Goal: Browse casually: Explore the website without a specific task or goal

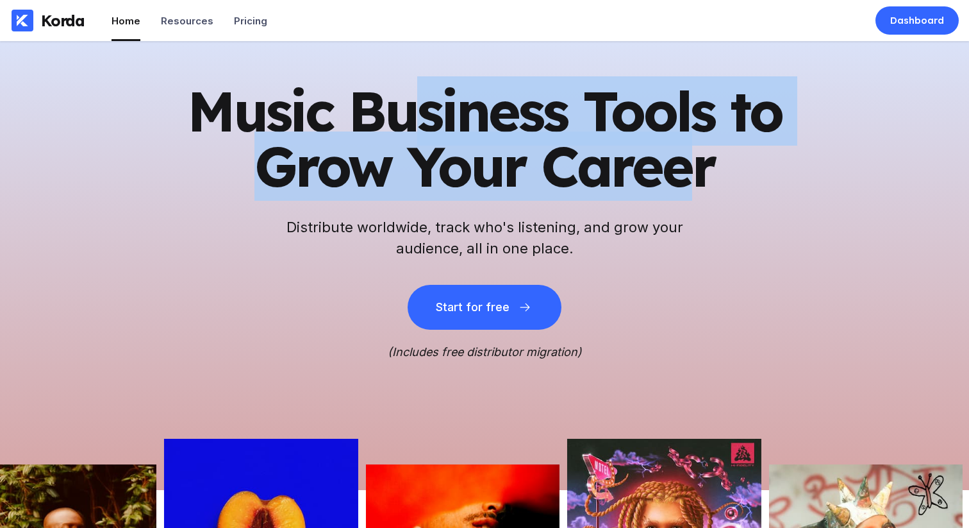
drag, startPoint x: 0, startPoint y: 0, endPoint x: 700, endPoint y: 181, distance: 723.3
click at [685, 181] on h1 "Music Business Tools to Grow Your Career" at bounding box center [485, 138] width 628 height 110
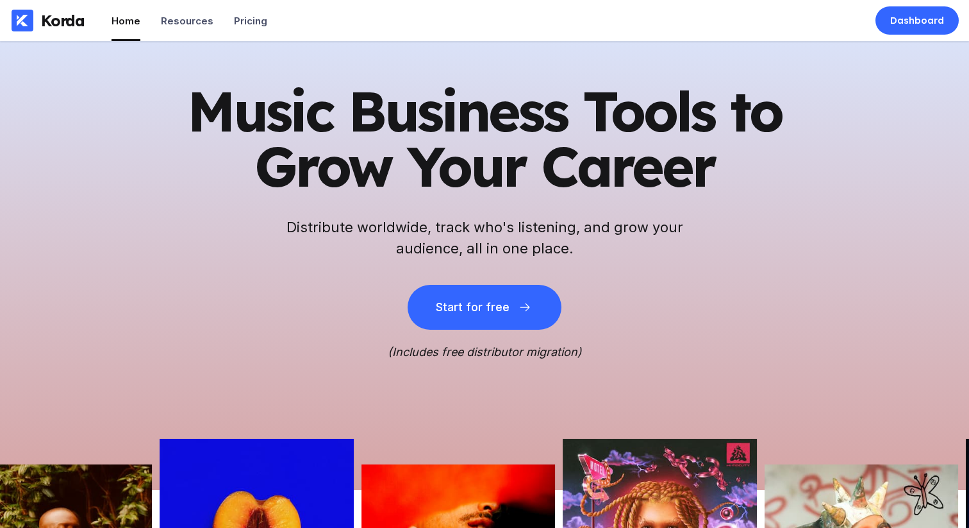
click at [700, 180] on h1 "Music Business Tools to Grow Your Career" at bounding box center [485, 138] width 628 height 110
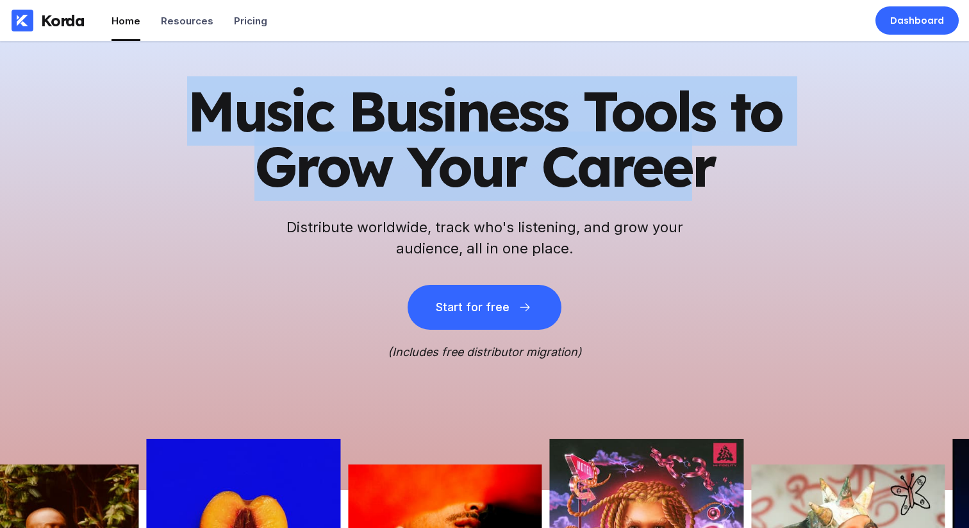
drag, startPoint x: 700, startPoint y: 180, endPoint x: 178, endPoint y: 101, distance: 527.8
click at [180, 101] on h1 "Music Business Tools to Grow Your Career" at bounding box center [485, 138] width 628 height 110
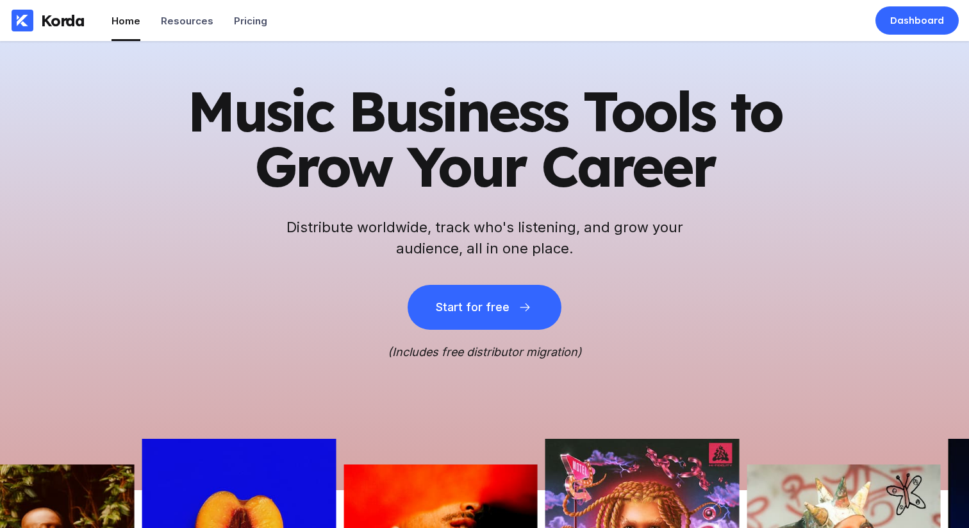
click at [178, 101] on h1 "Music Business Tools to Grow Your Career" at bounding box center [485, 138] width 628 height 110
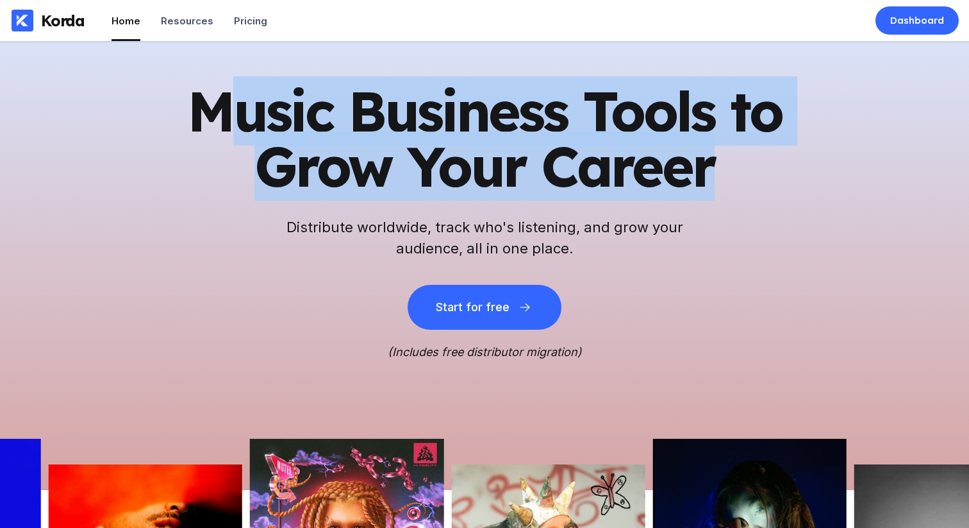
drag, startPoint x: 243, startPoint y: 110, endPoint x: 723, endPoint y: 167, distance: 483.0
click at [723, 167] on h1 "Music Business Tools to Grow Your Career" at bounding box center [485, 138] width 628 height 110
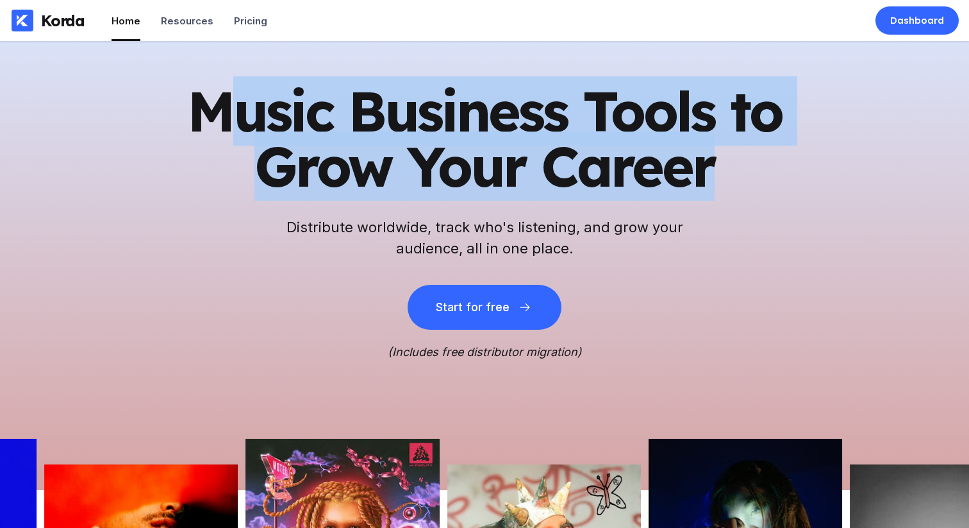
click at [723, 167] on h1 "Music Business Tools to Grow Your Career" at bounding box center [485, 138] width 628 height 110
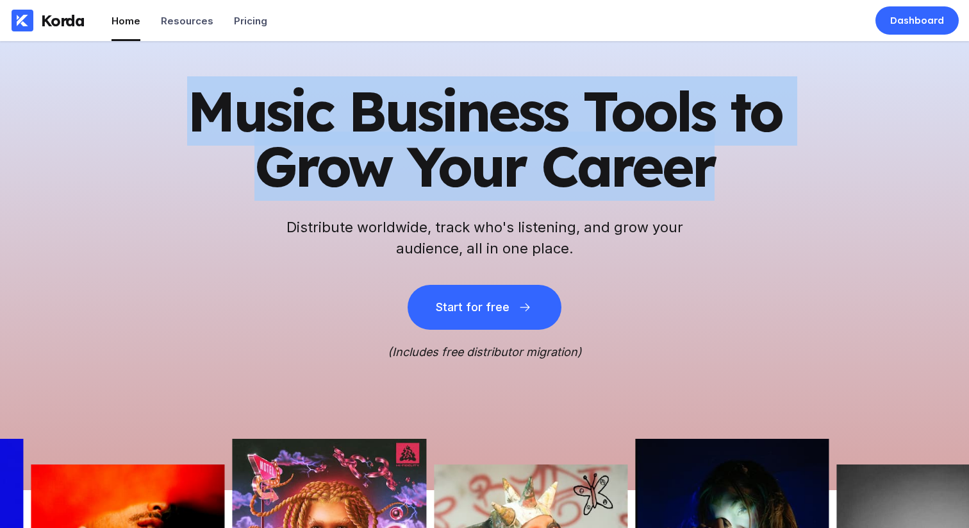
drag, startPoint x: 725, startPoint y: 172, endPoint x: 66, endPoint y: 96, distance: 663.5
click at [66, 96] on div "Music Business Tools to Grow Your Career Distribute worldwide, track who's list…" at bounding box center [484, 265] width 969 height 449
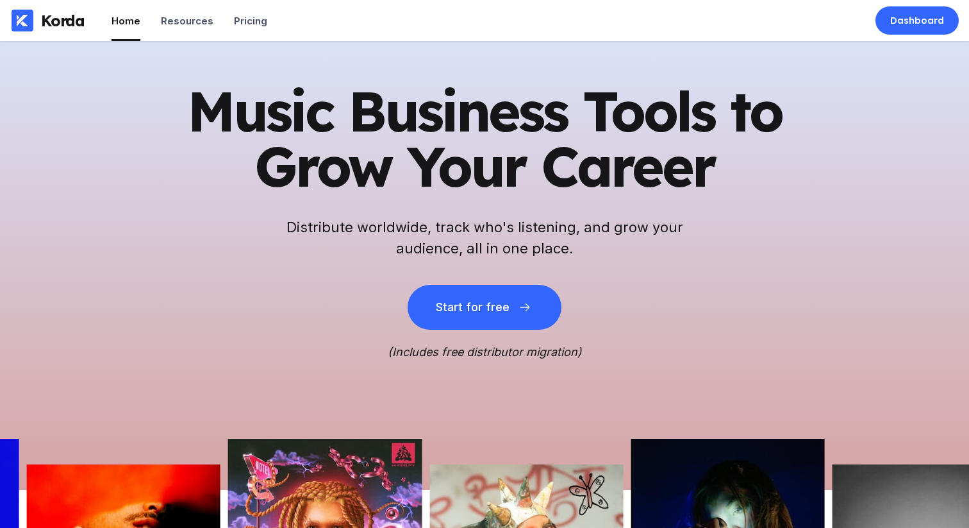
drag, startPoint x: 66, startPoint y: 96, endPoint x: 74, endPoint y: 92, distance: 8.9
click at [66, 96] on div "Music Business Tools to Grow Your Career Distribute worldwide, track who's list…" at bounding box center [484, 265] width 969 height 449
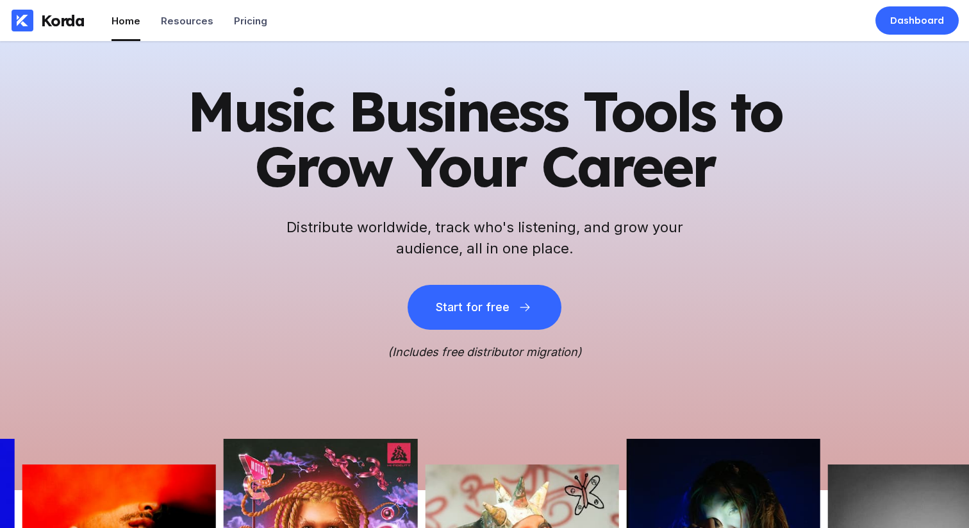
drag, startPoint x: 107, startPoint y: 85, endPoint x: 228, endPoint y: 117, distance: 124.9
click at [203, 115] on div "Music Business Tools to Grow Your Career Distribute worldwide, track who's list…" at bounding box center [484, 265] width 969 height 449
